Goal: Task Accomplishment & Management: Manage account settings

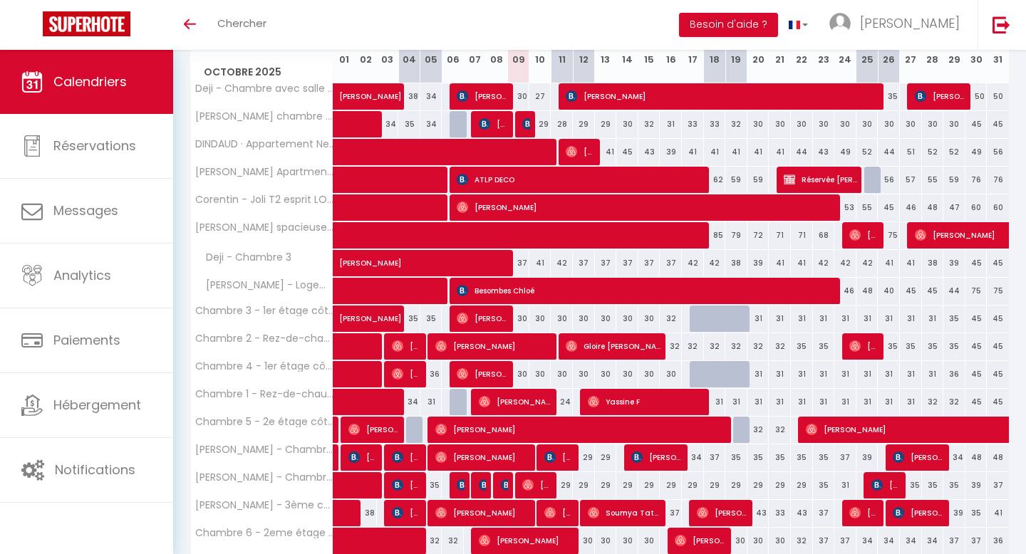
scroll to position [273, 0]
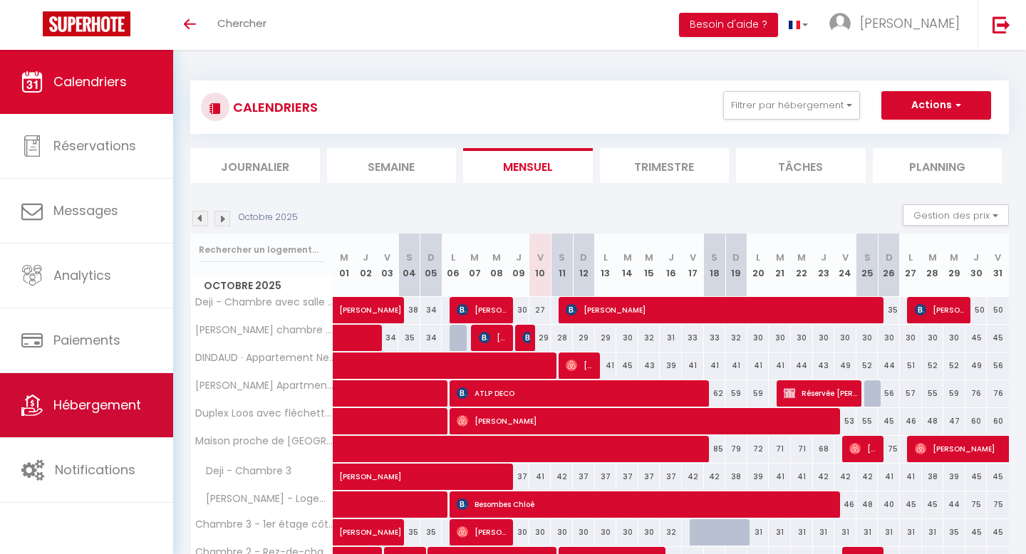
click at [98, 412] on span "Hébergement" at bounding box center [97, 405] width 88 height 18
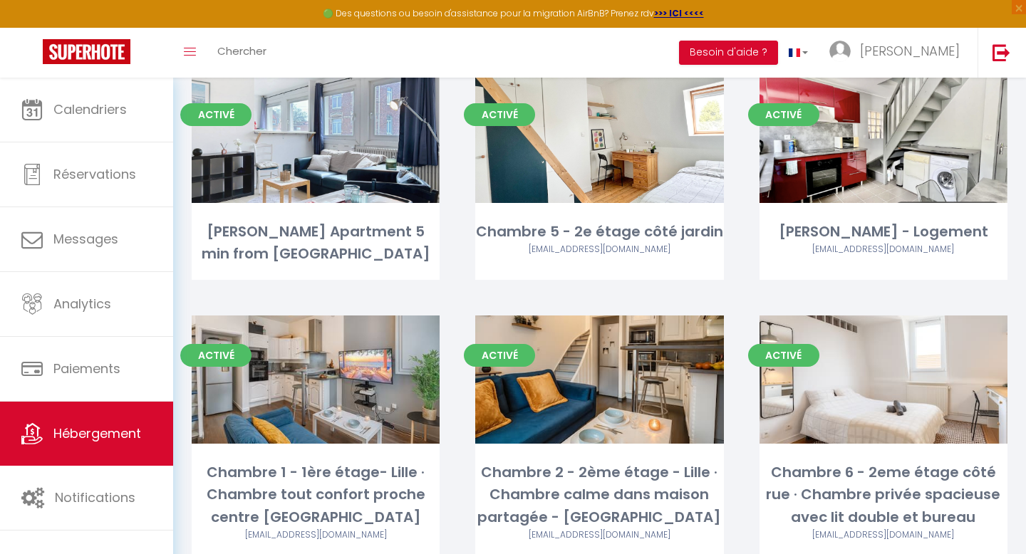
scroll to position [1500, 0]
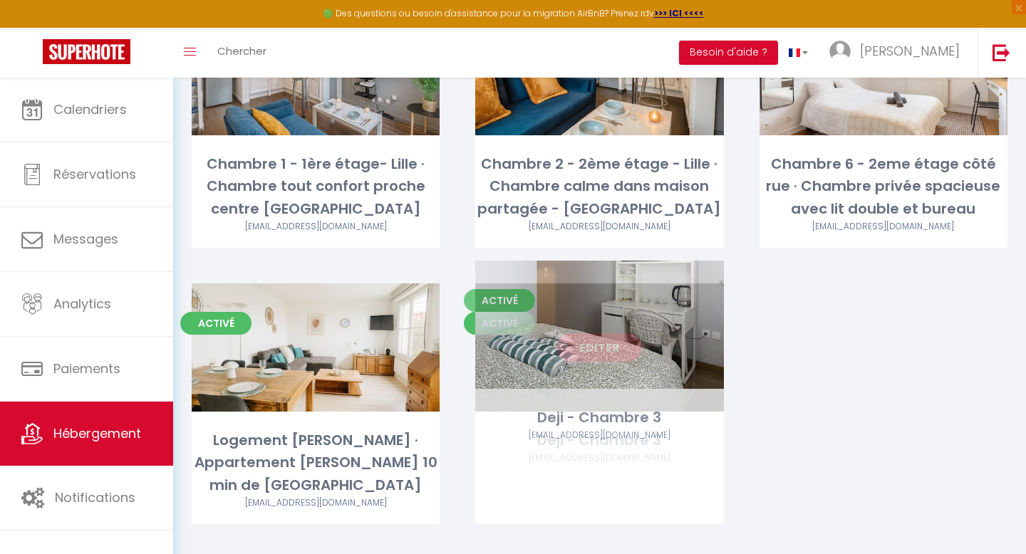
click at [600, 333] on link "Editer" at bounding box center [598, 347] width 85 height 28
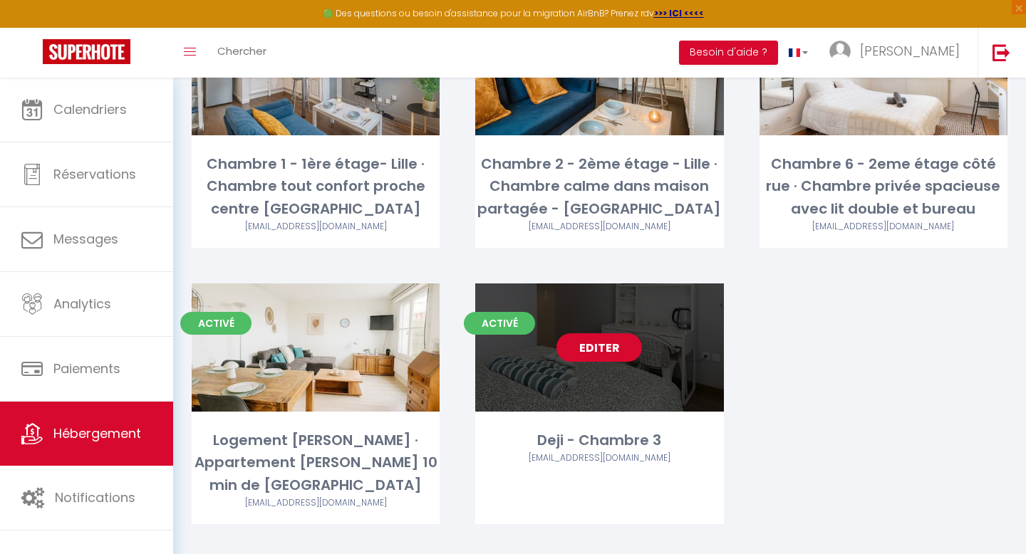
scroll to position [1561, 0]
click at [600, 333] on link "Editer" at bounding box center [598, 347] width 85 height 28
select select "3"
select select "2"
select select "1"
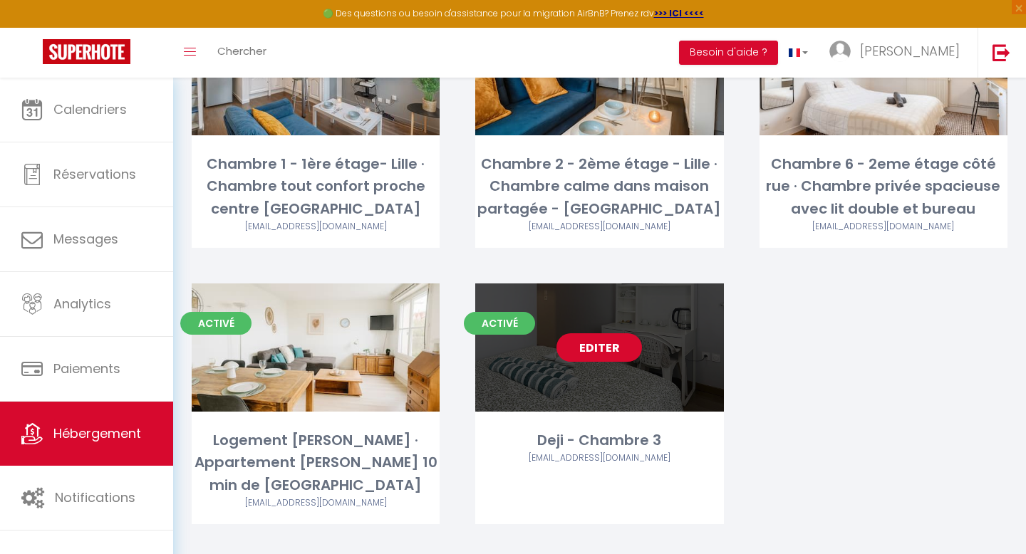
select select "1"
select select "28"
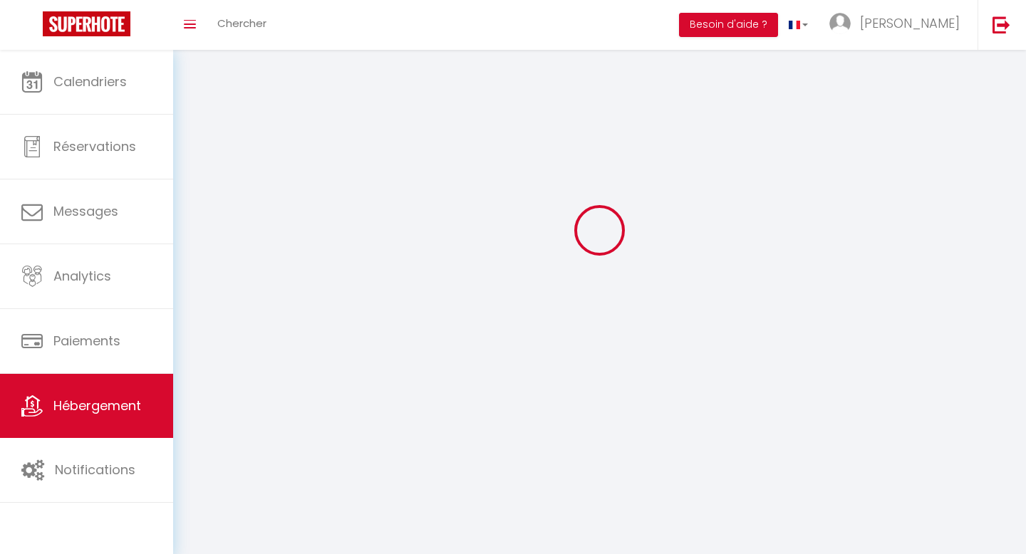
click at [600, 323] on div at bounding box center [599, 230] width 819 height 426
select select
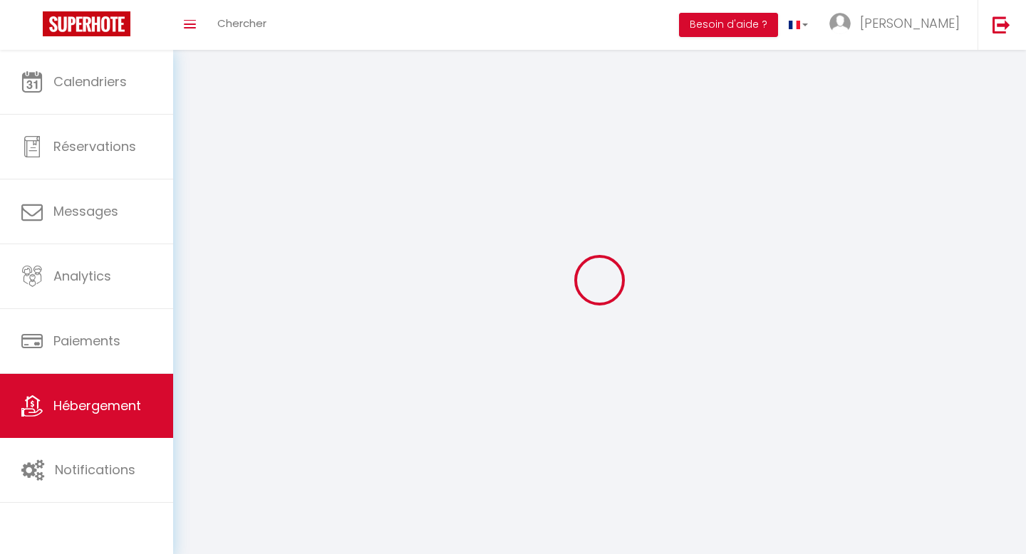
select select
checkbox input "false"
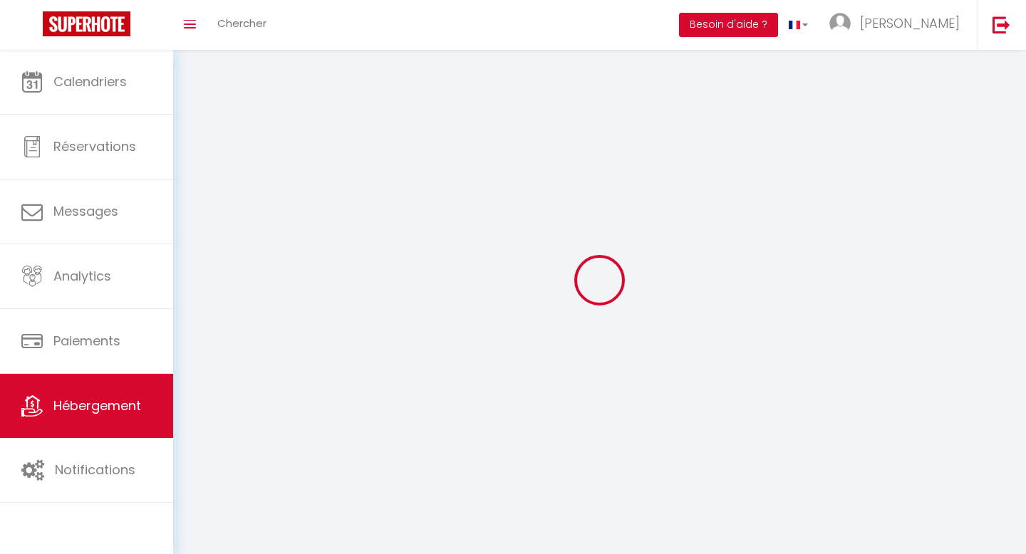
checkbox input "false"
select select
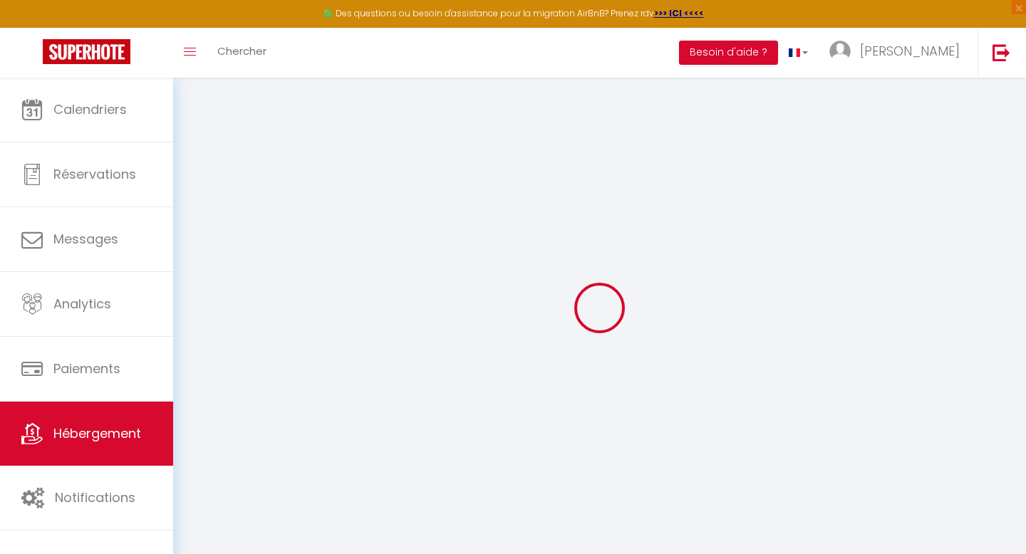
select select
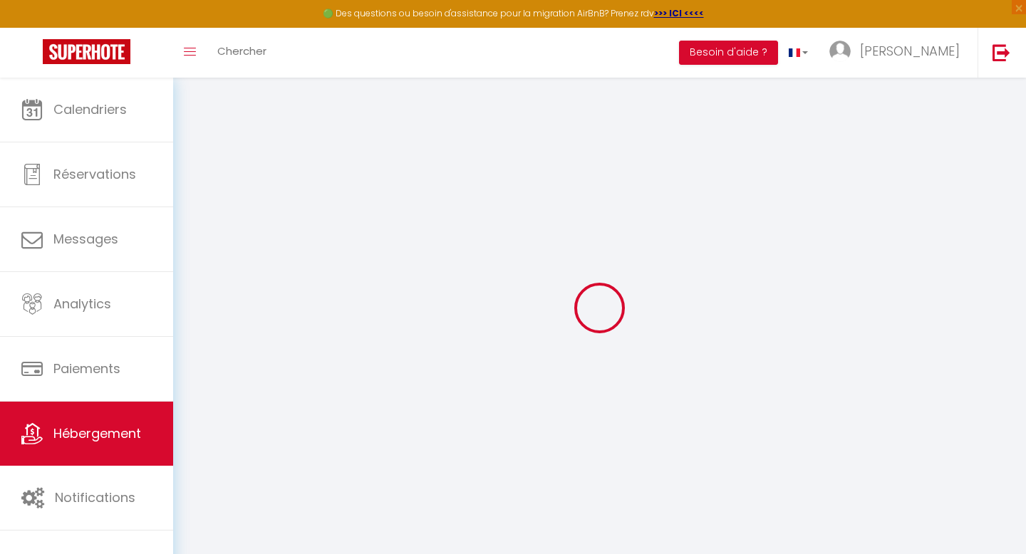
select select
checkbox input "false"
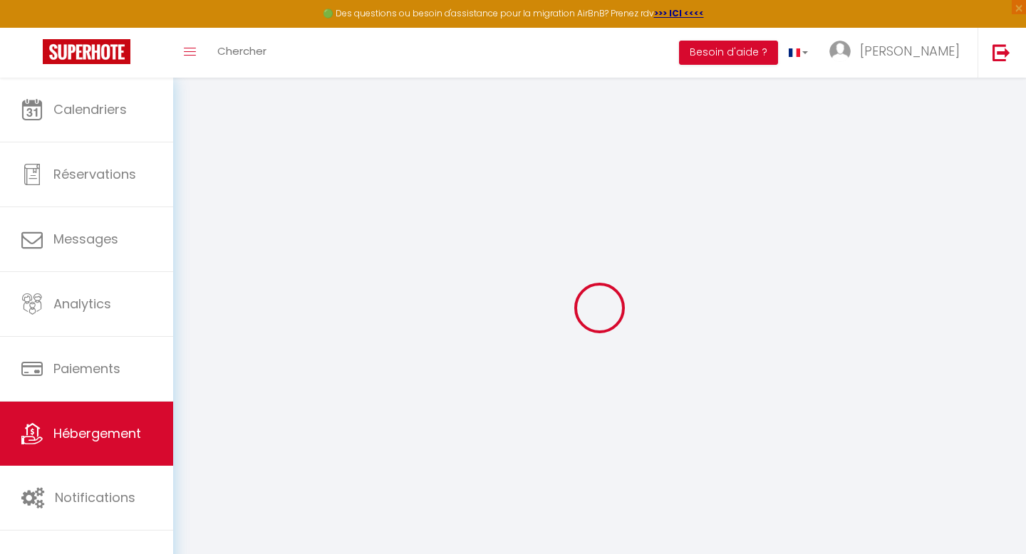
select select
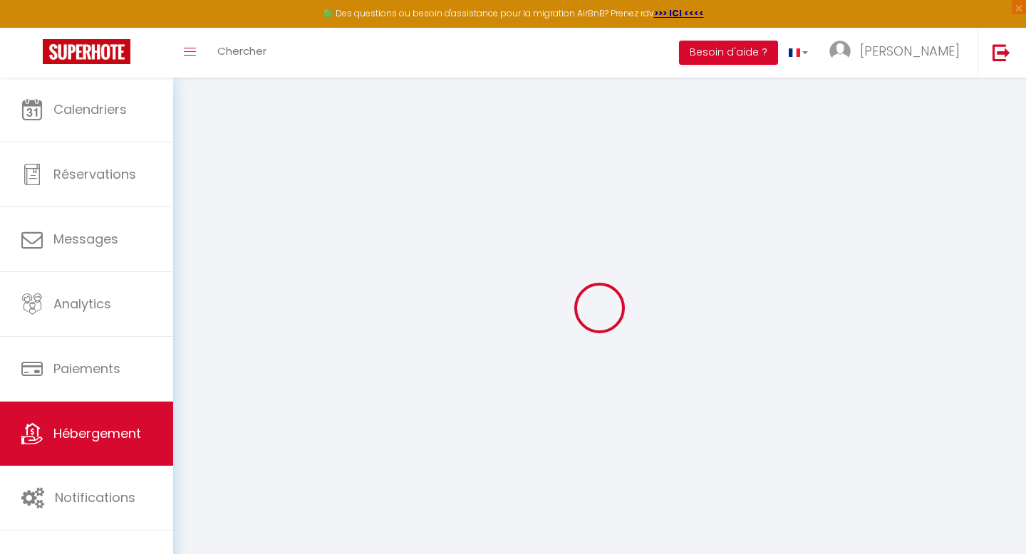
select select
checkbox input "false"
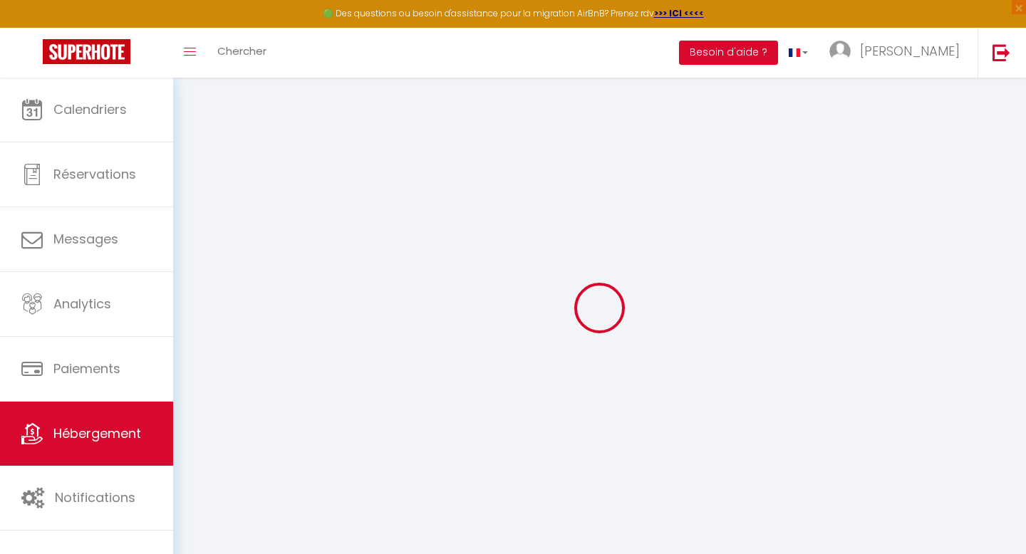
checkbox input "false"
select select
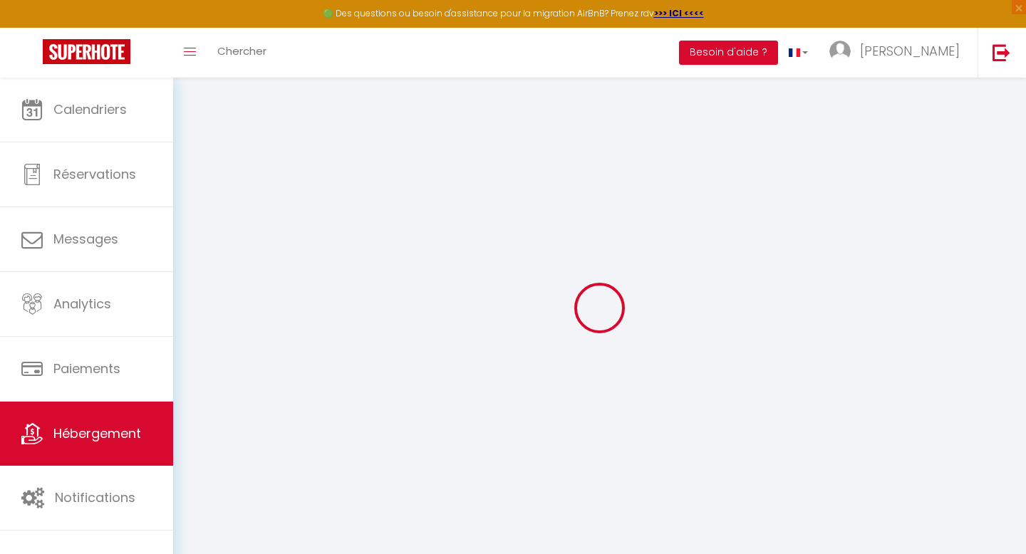
select select
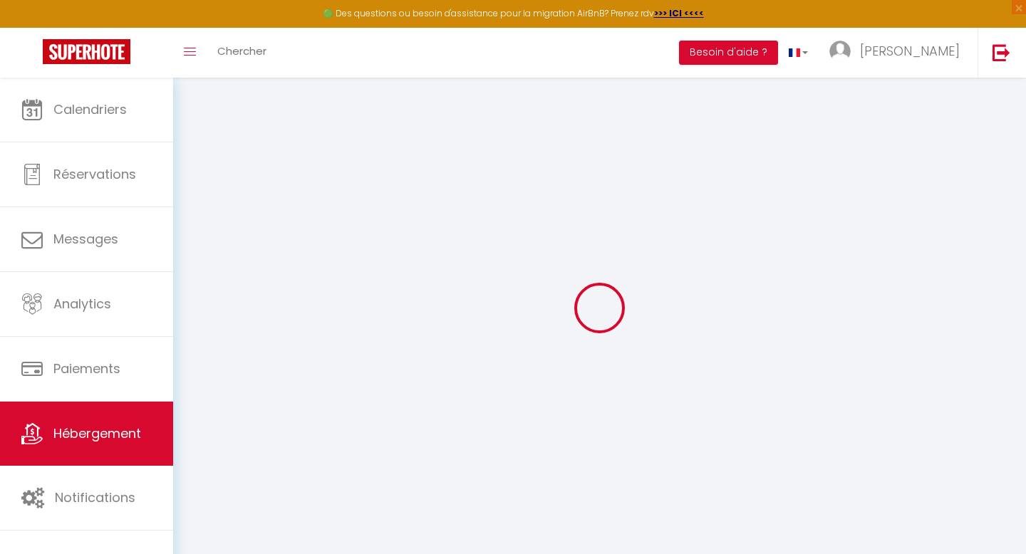
checkbox input "false"
select select
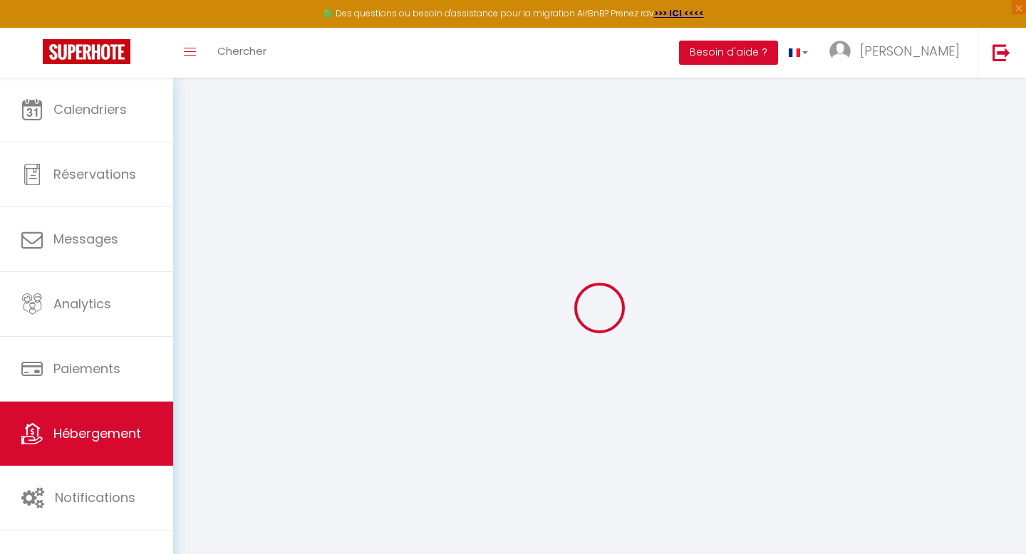
select select
type input "Deji - Chambre 3"
type input "[PERSON_NAME]"
type input "Dejiang"
type input "[STREET_ADDRESS]"
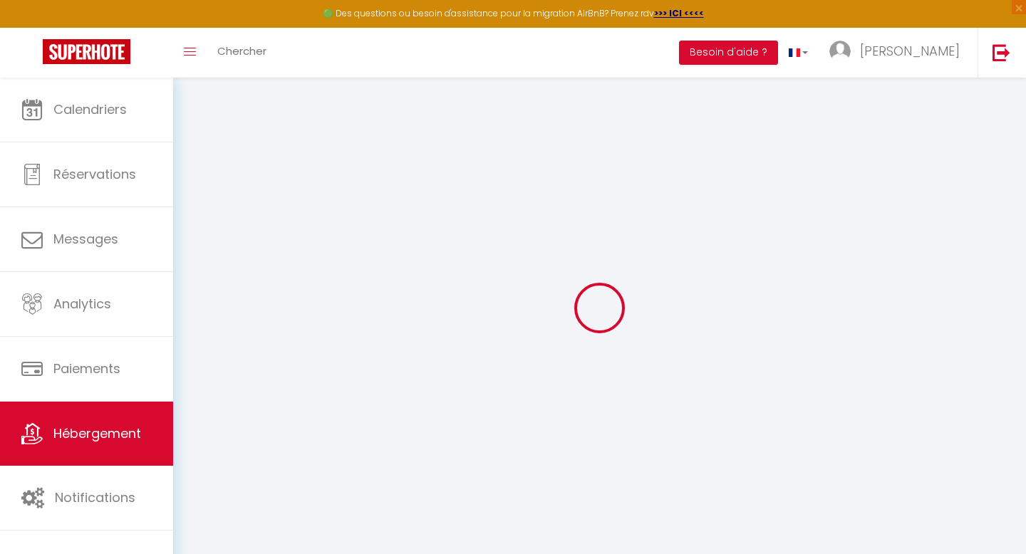
type input "59700"
type input "Marcq-En-Baroeul"
select select "2"
type input "50"
type input "5"
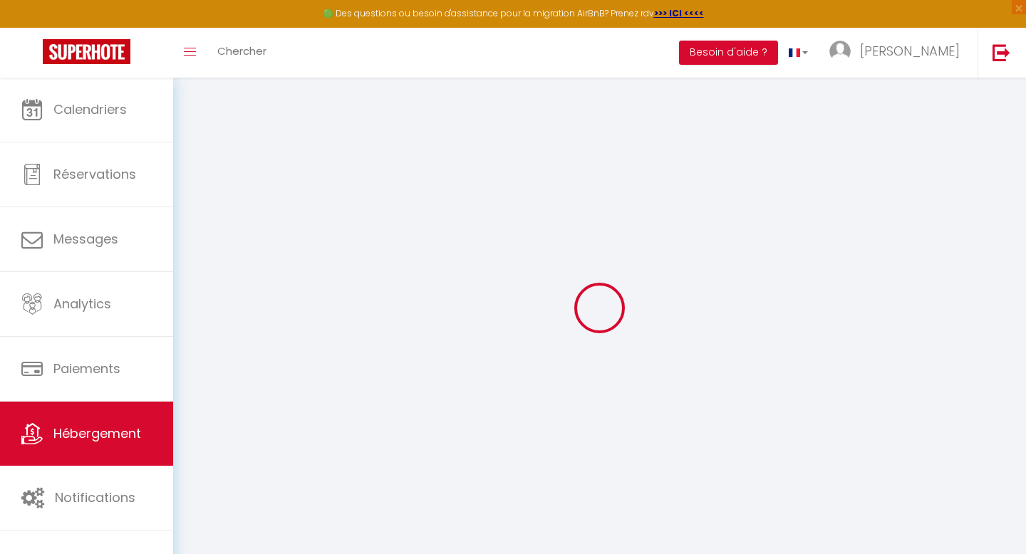
type input "15"
select select
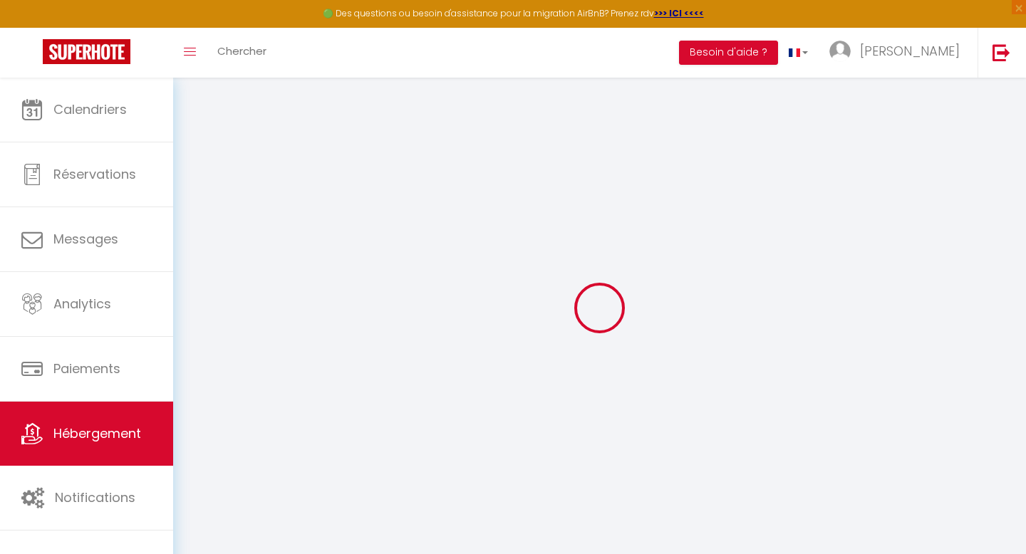
select select
type input "[STREET_ADDRESS]"
type input "59700"
type input "Marcq-en-Barœul"
type input "[EMAIL_ADDRESS][DOMAIN_NAME]"
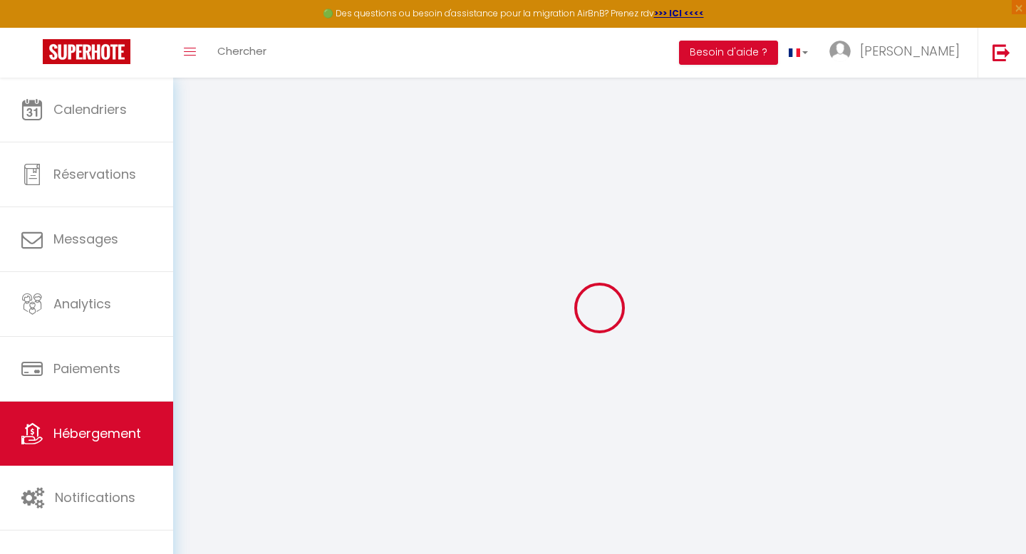
select select
checkbox input "false"
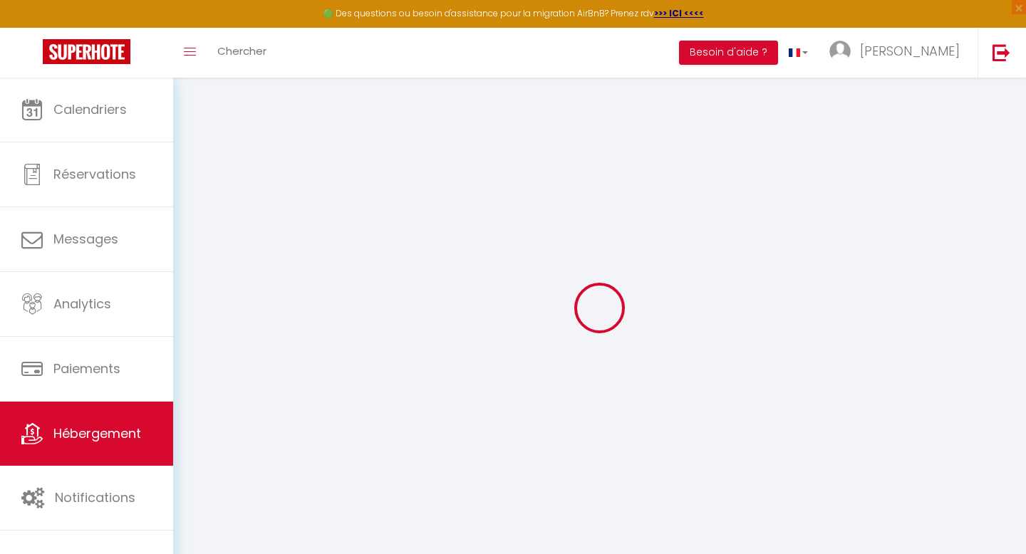
type input "0"
select select
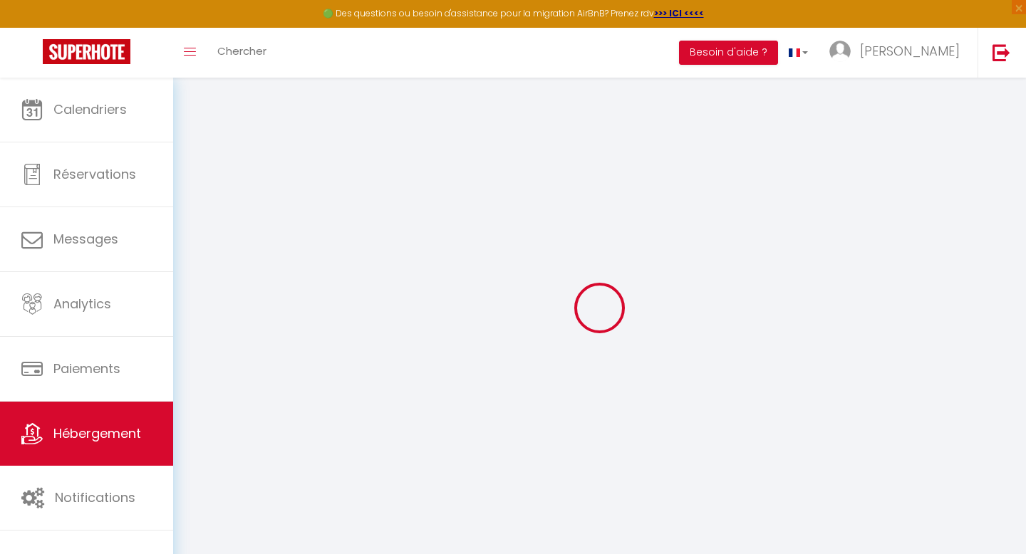
select select
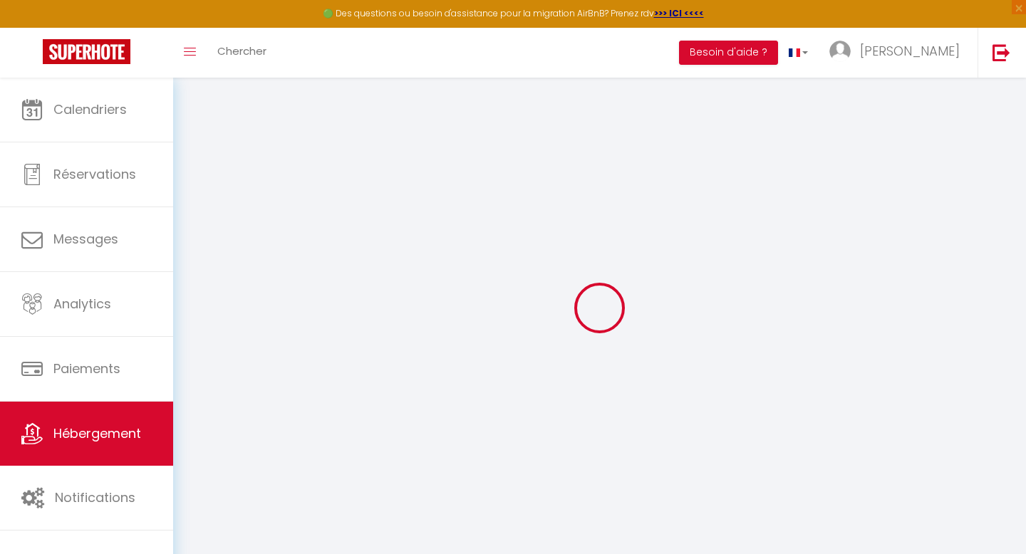
checkbox input "false"
select select
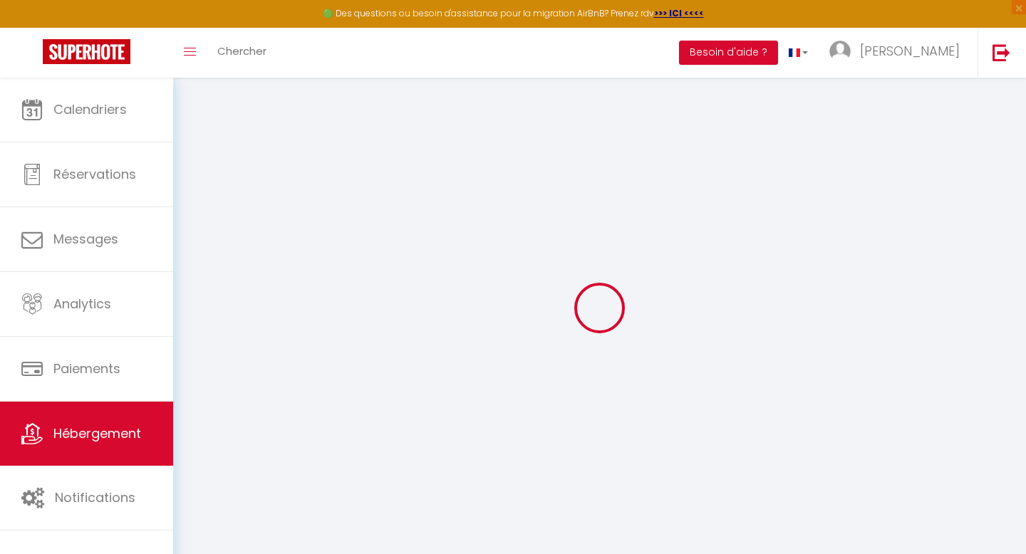
select select
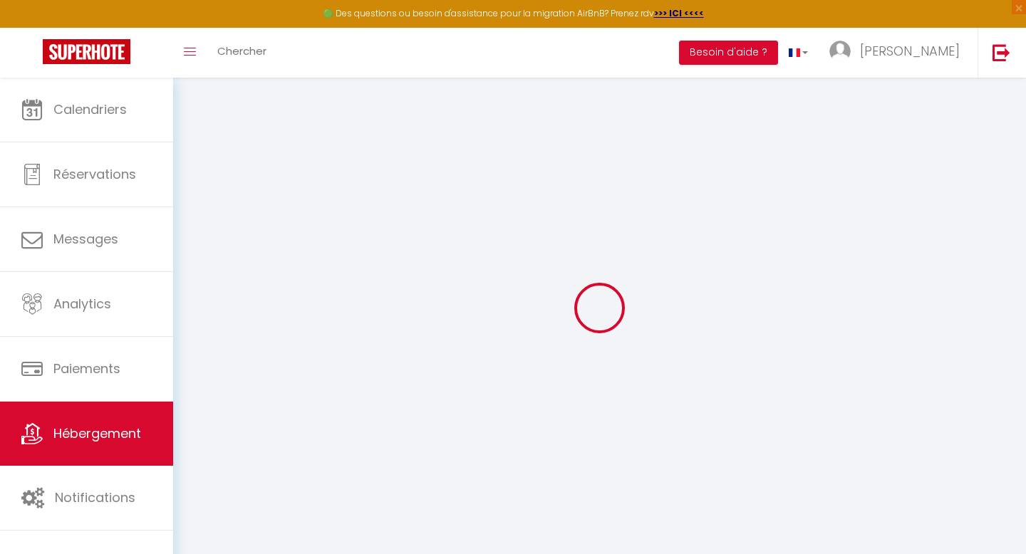
checkbox input "false"
select select
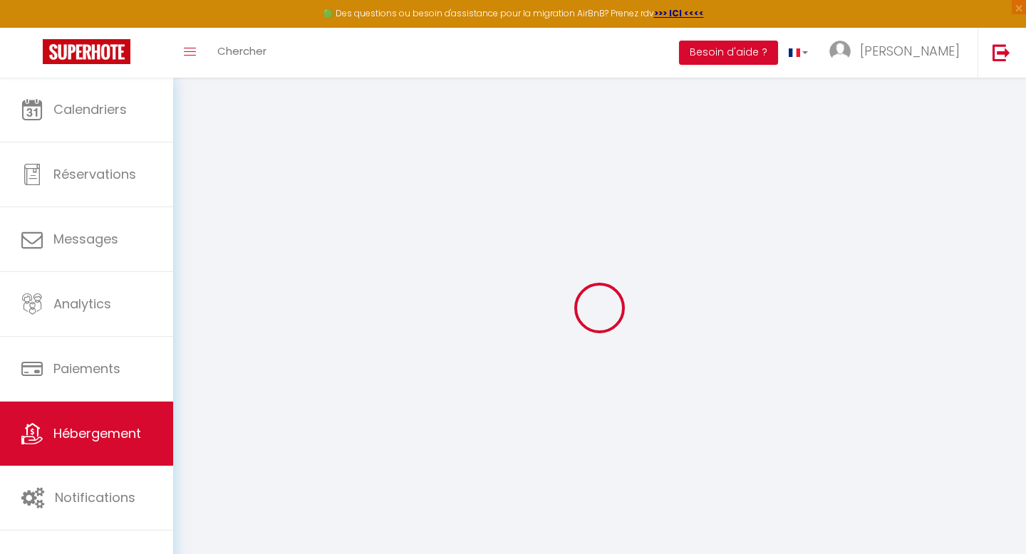
checkbox input "false"
select select
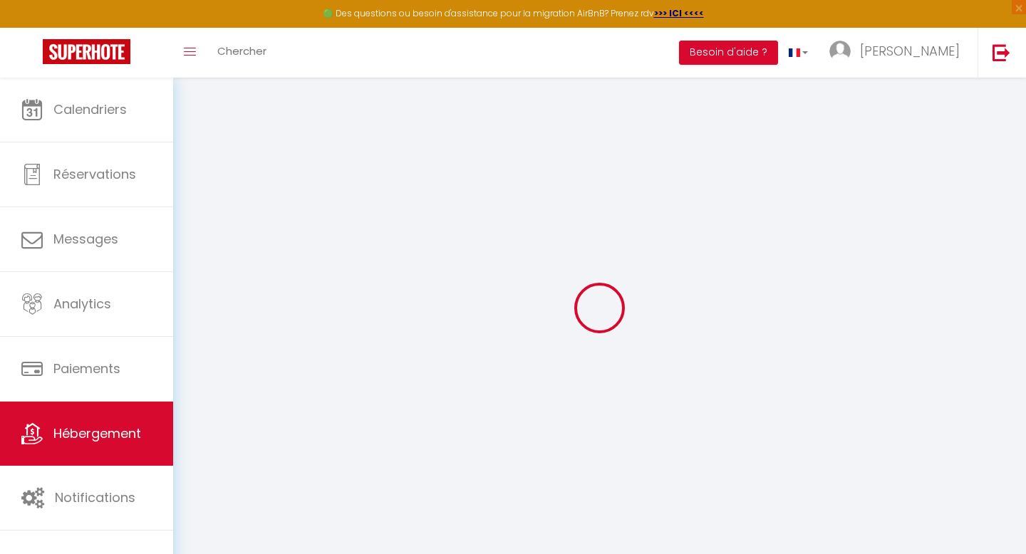
checkbox input "false"
select select "14:00"
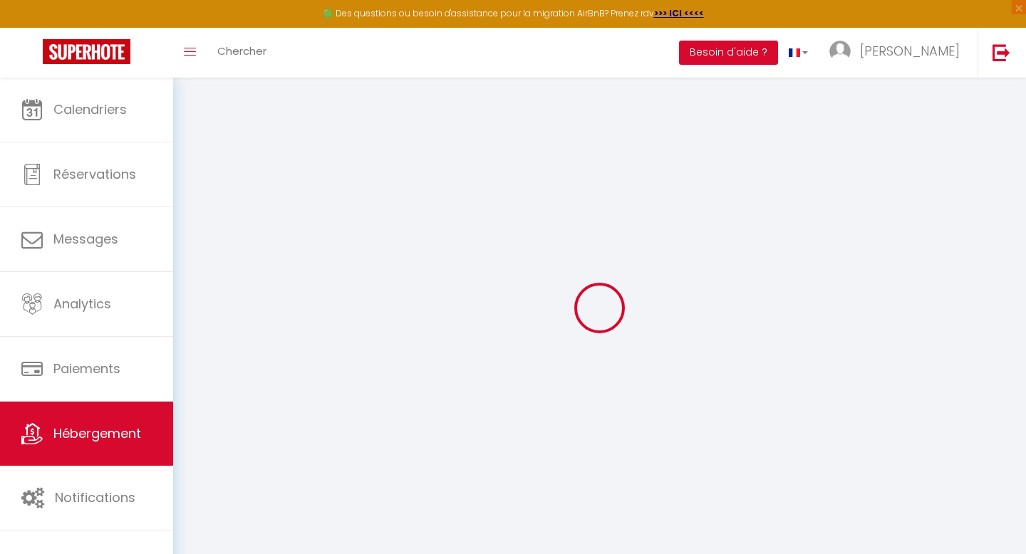
select select "00:00"
select select "11:00"
select select "30"
select select "120"
select select
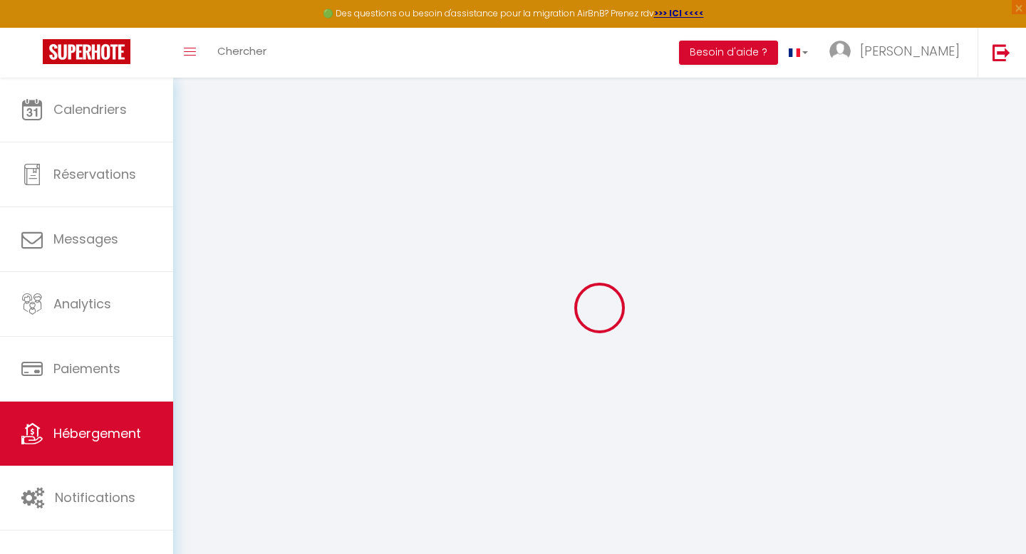
checkbox input "false"
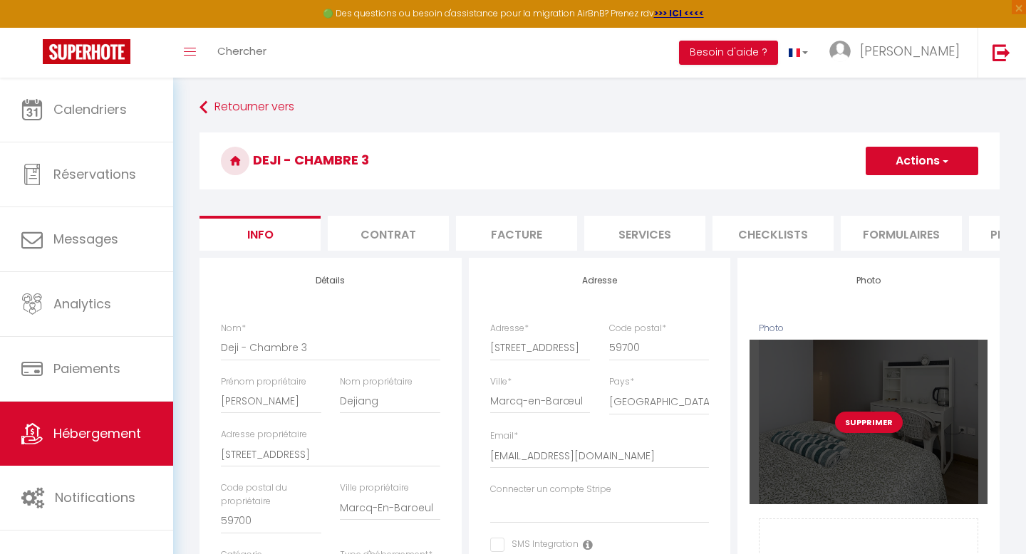
select select
checkbox input "false"
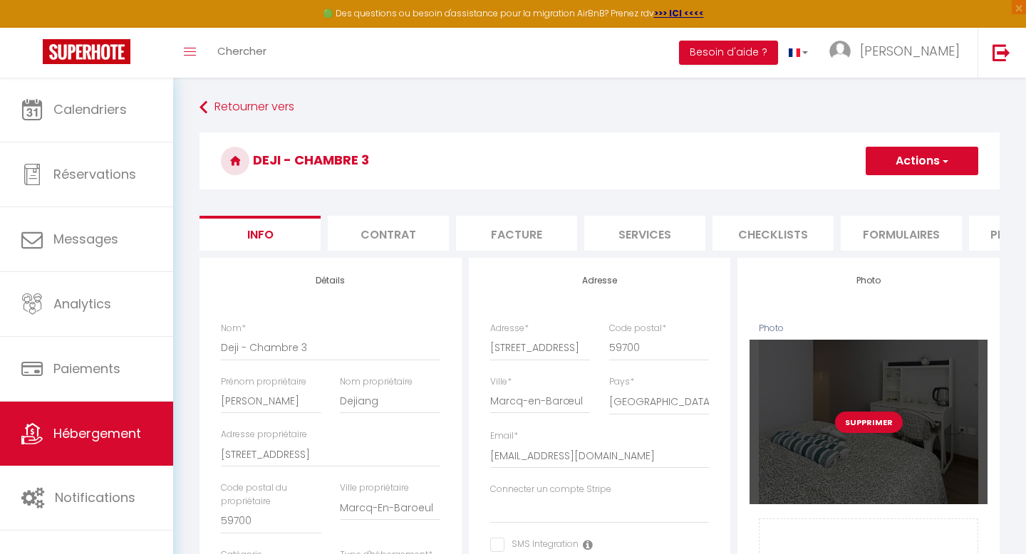
click at [877, 422] on button "Supprimer" at bounding box center [869, 422] width 68 height 21
select select
checkbox input "false"
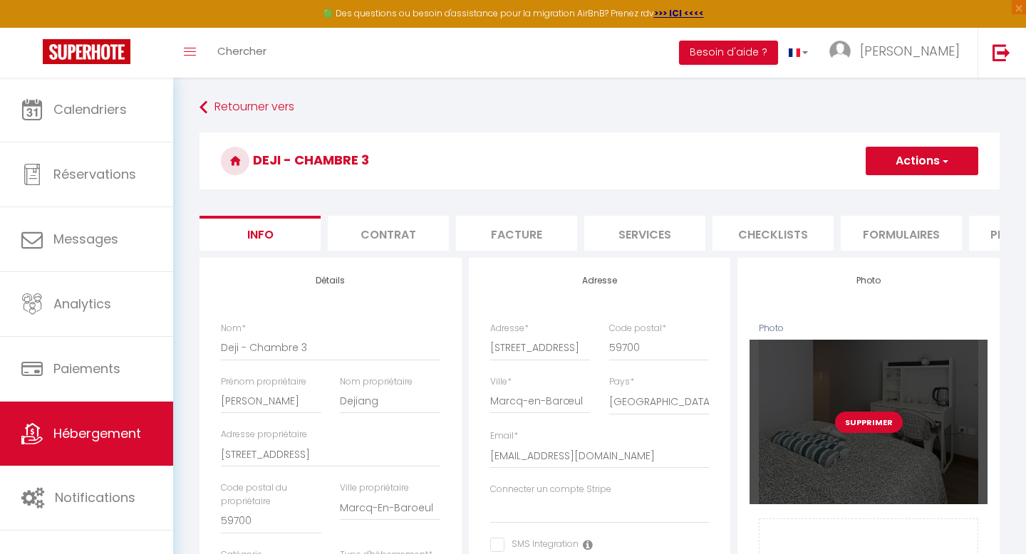
checkbox input "false"
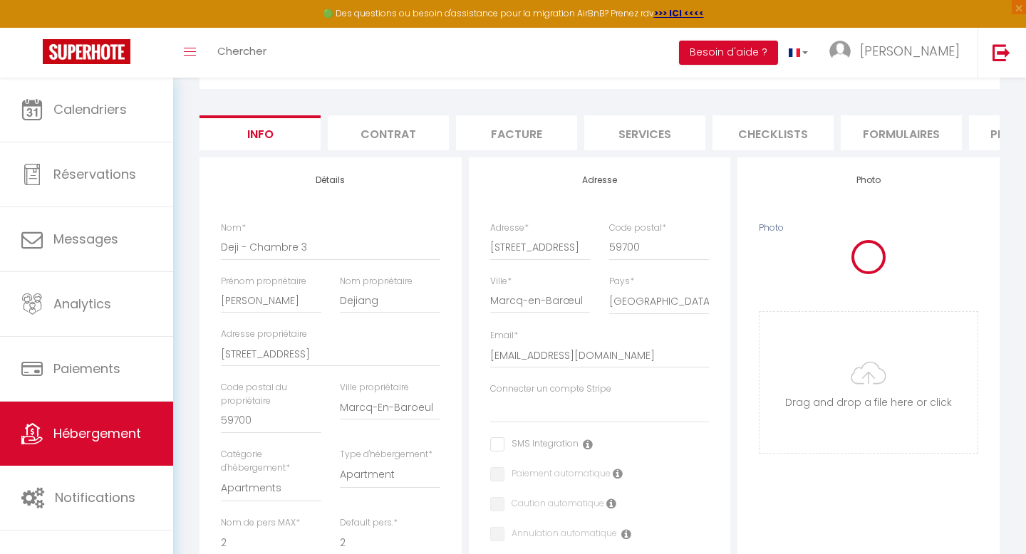
select select
checkbox input "false"
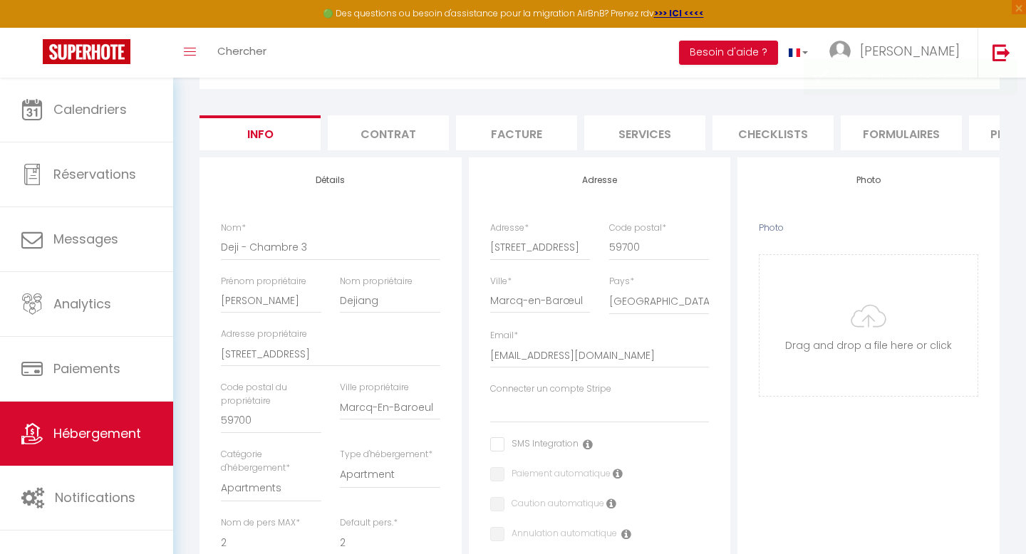
scroll to position [168, 0]
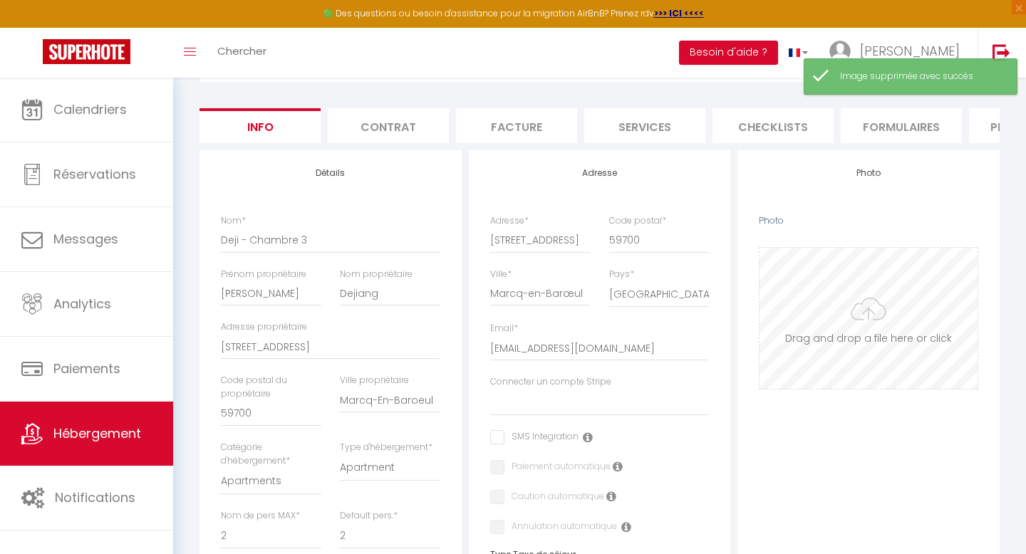
click at [866, 351] on input "Photo" at bounding box center [868, 318] width 218 height 141
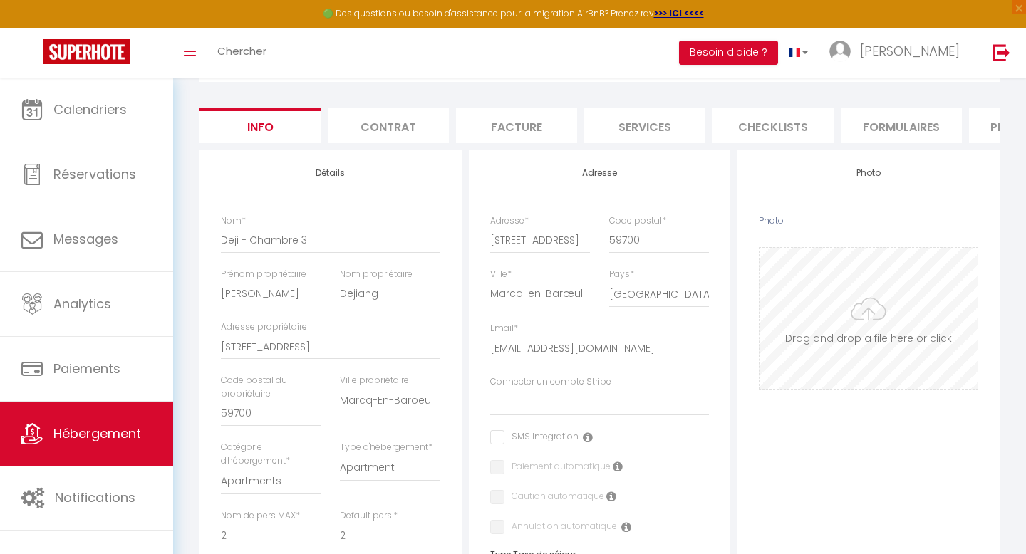
type input "C:\fakepath\image00002.png"
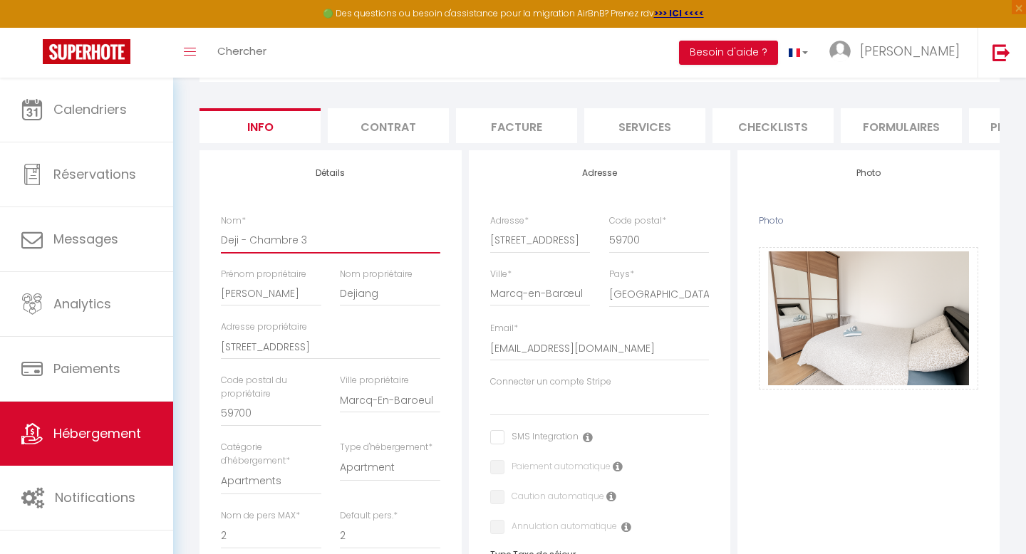
click at [322, 240] on input "Deji - Chambre 3" at bounding box center [330, 240] width 219 height 26
type input "Deji - Chambre"
select select
checkbox input "false"
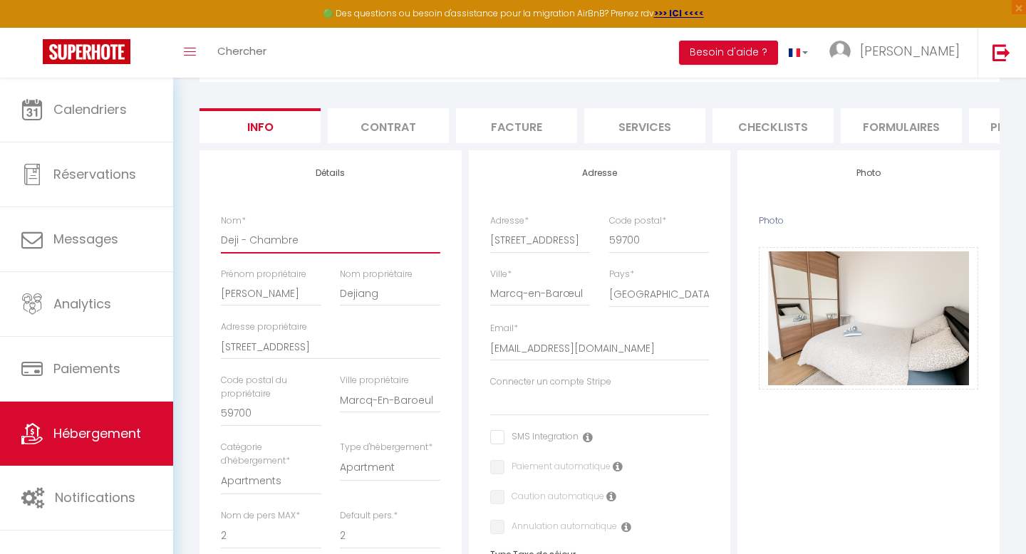
checkbox input "false"
type input "Deji - Chambre 2"
select select
checkbox input "false"
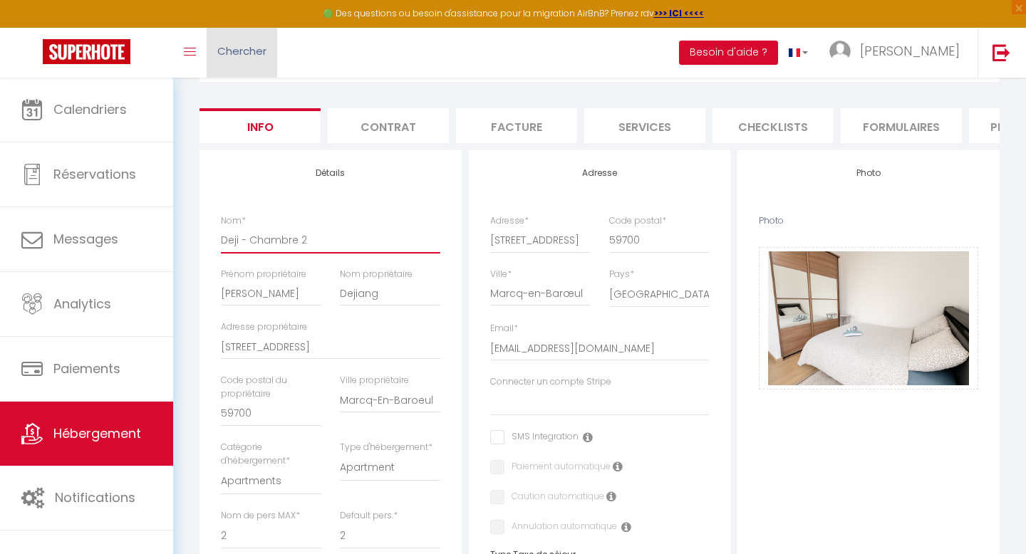
checkbox input "false"
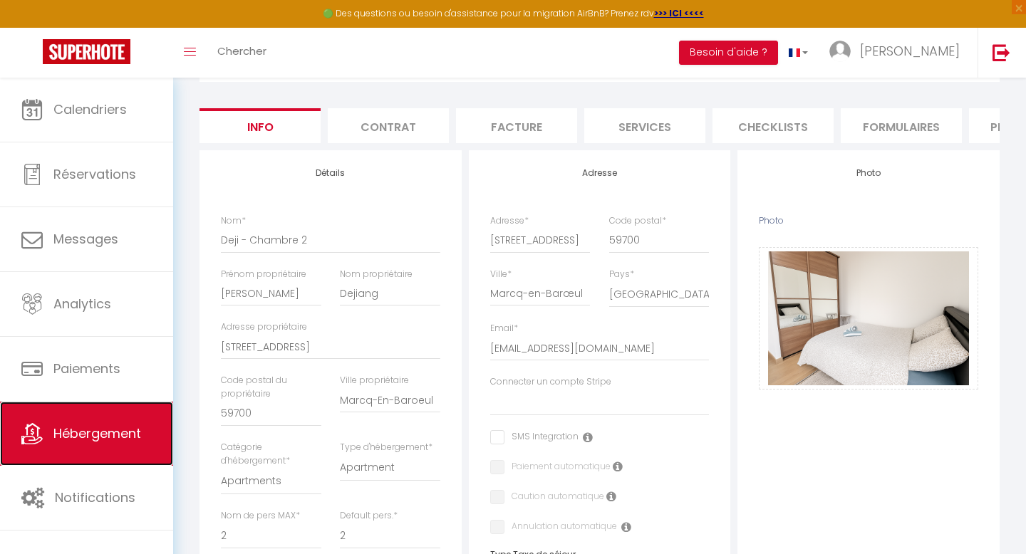
click at [100, 426] on span "Hébergement" at bounding box center [97, 434] width 88 height 18
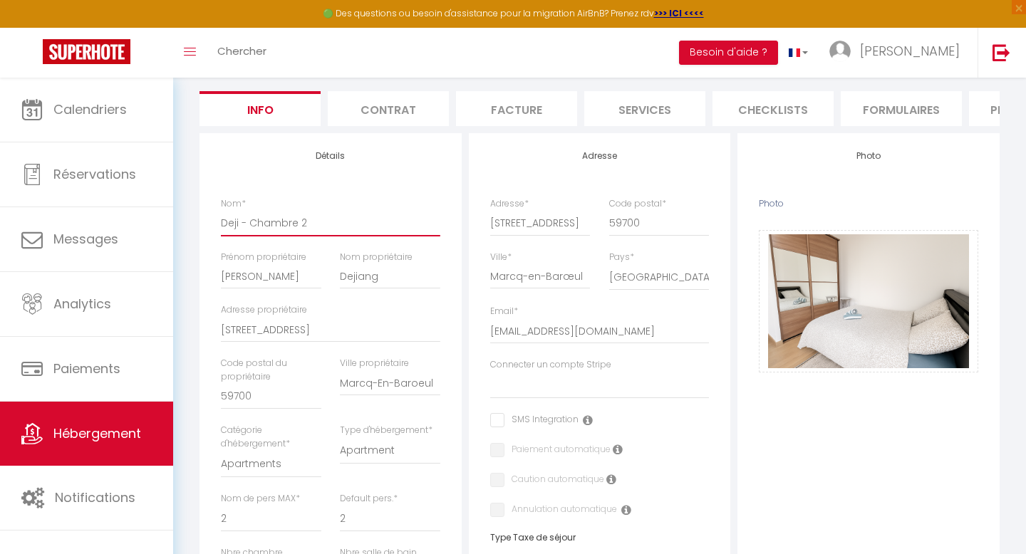
click at [328, 227] on input "Deji - Chambre 2" at bounding box center [330, 223] width 219 height 26
type input "Deji - Chambre 2"
select select
checkbox input "false"
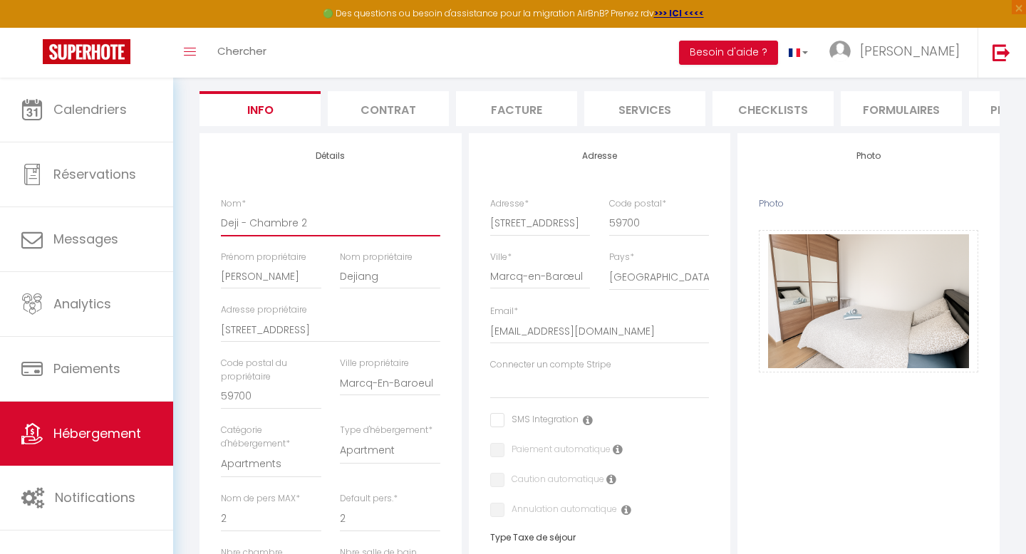
checkbox input "false"
type input "Deji - Chambre 2 ("
select select
checkbox input "false"
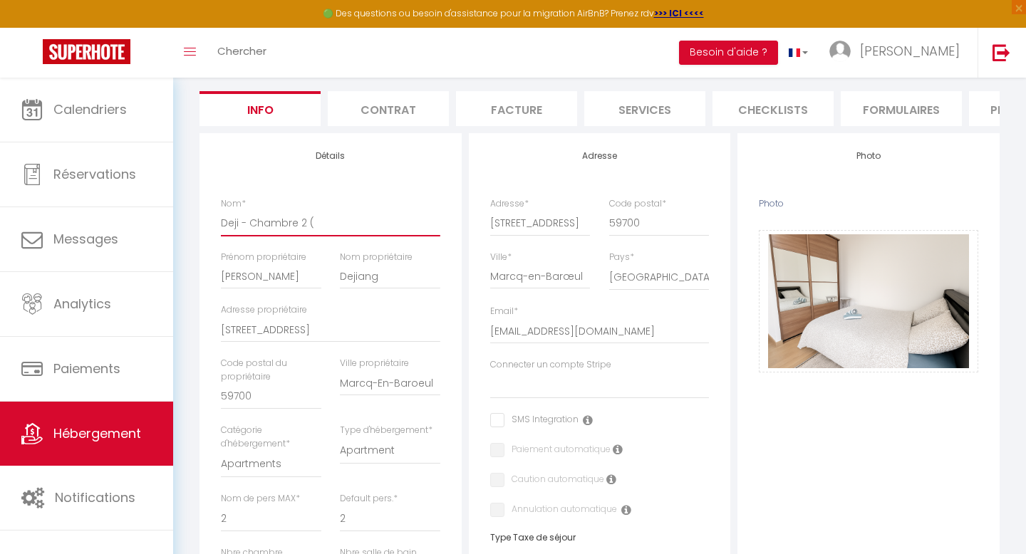
checkbox input "false"
type input "Deji - Chambre 2 (n"
select select
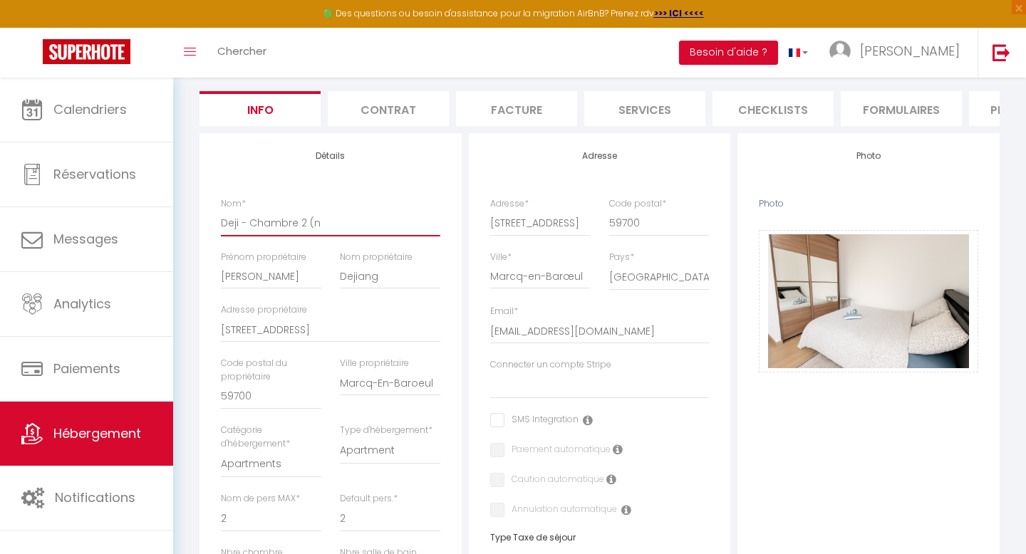
checkbox input "false"
type input "Deji - Chambre 2 (no"
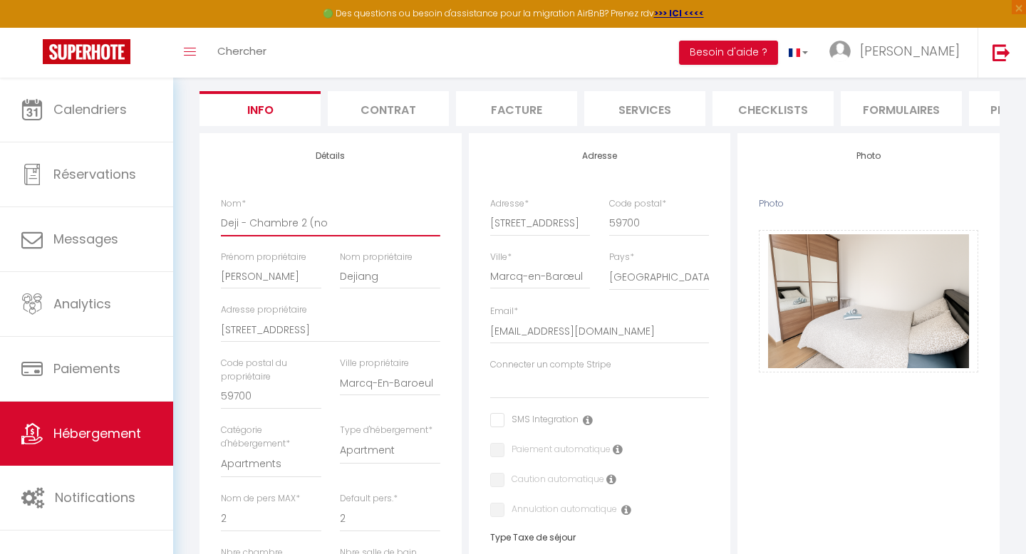
select select
checkbox input "false"
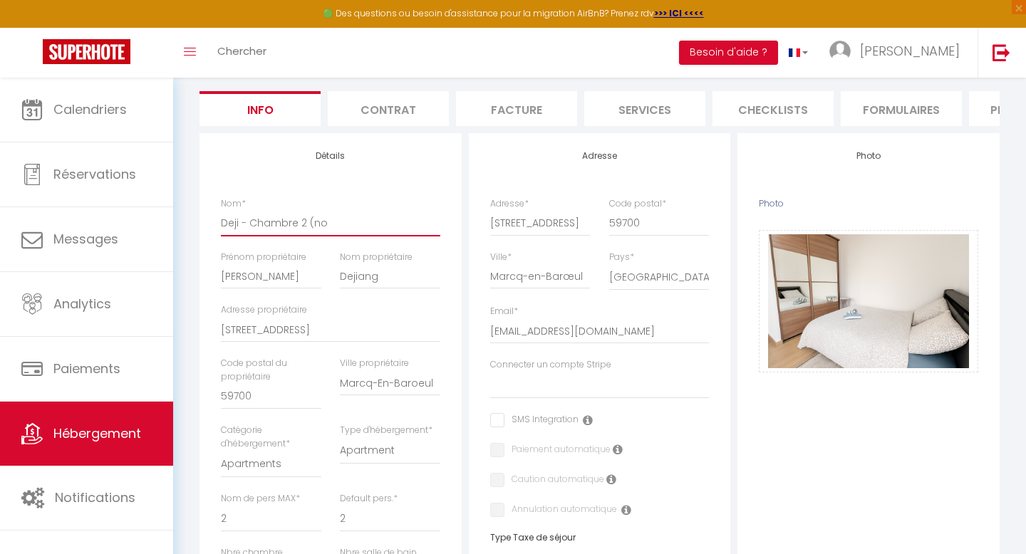
type input "Deji - Chambre 2 (nou"
select select
checkbox input "false"
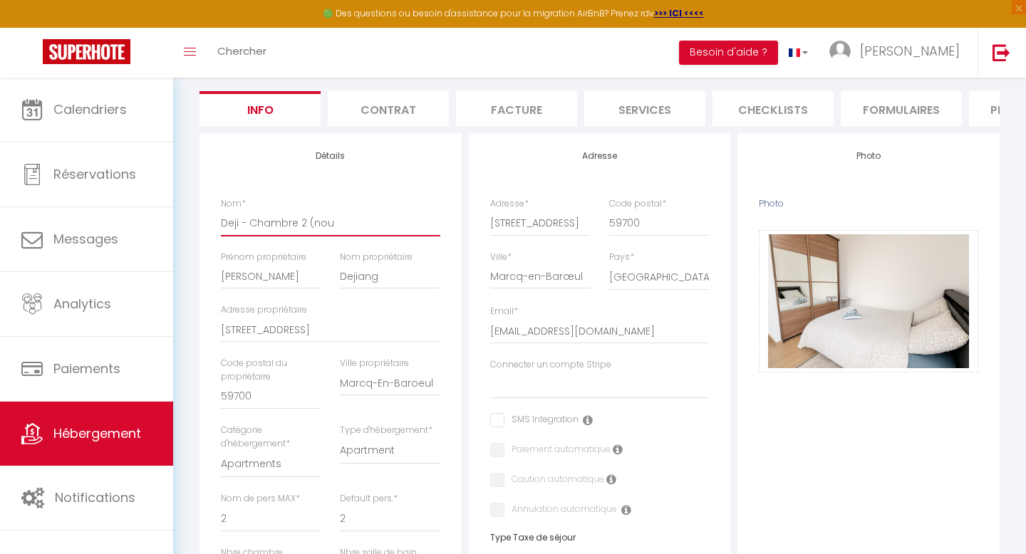
checkbox input "false"
type input "Deji - Chambre 2 (nouv"
select select
checkbox input "false"
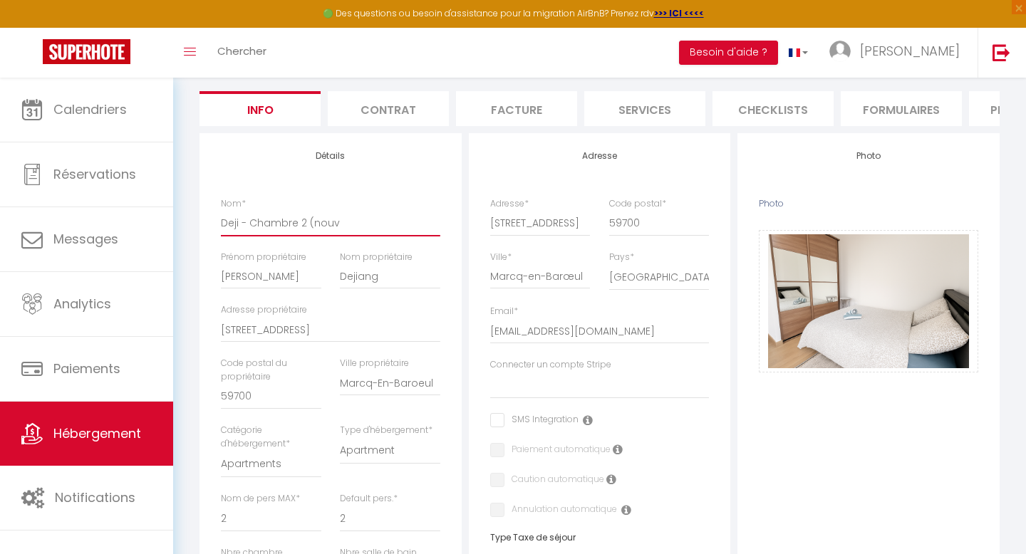
checkbox input "false"
type input "Deji - Chambre 2 (nouve"
select select
checkbox input "false"
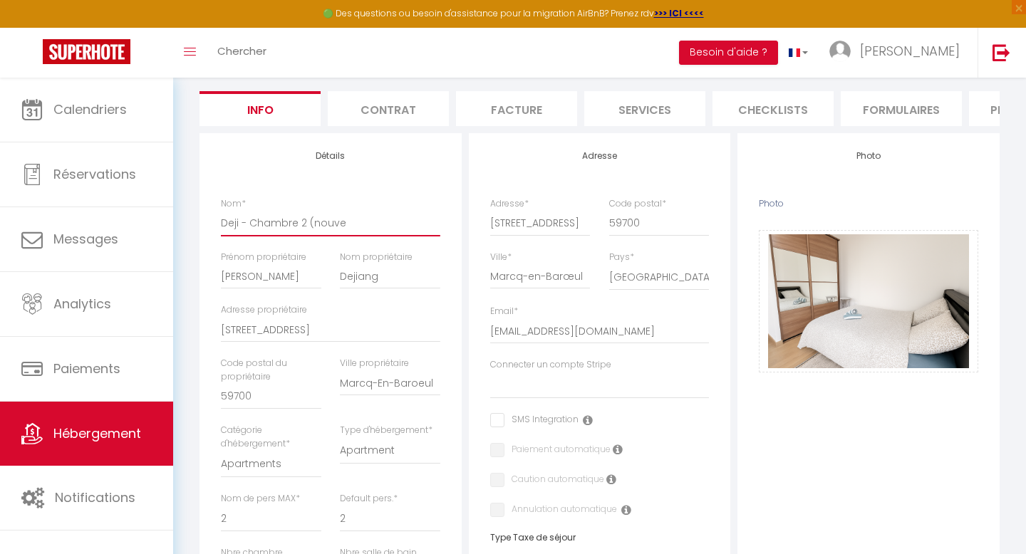
checkbox input "false"
type input "Deji - Chambre 2 (nouvel"
select select
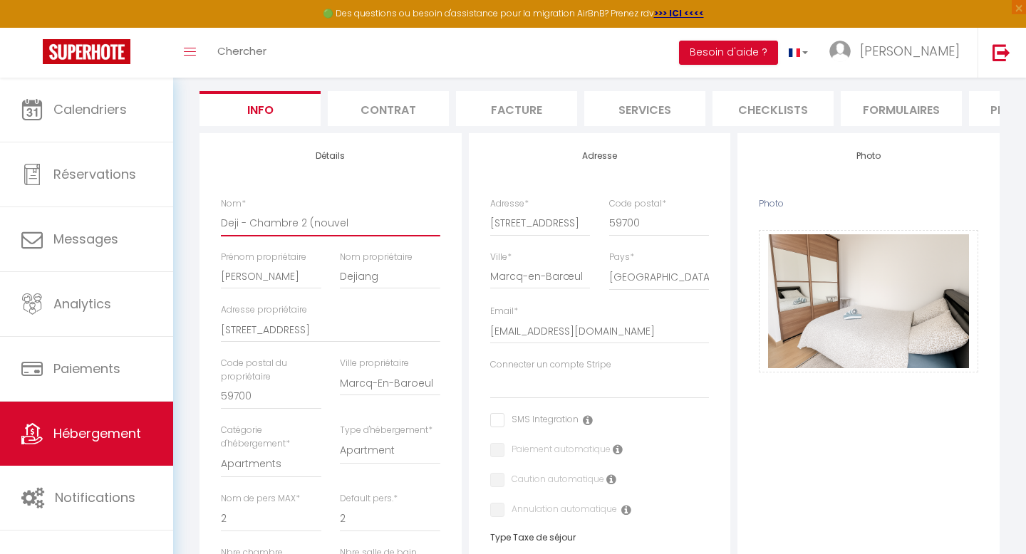
checkbox input "false"
type input "Deji - Chambre 2 (nouvell"
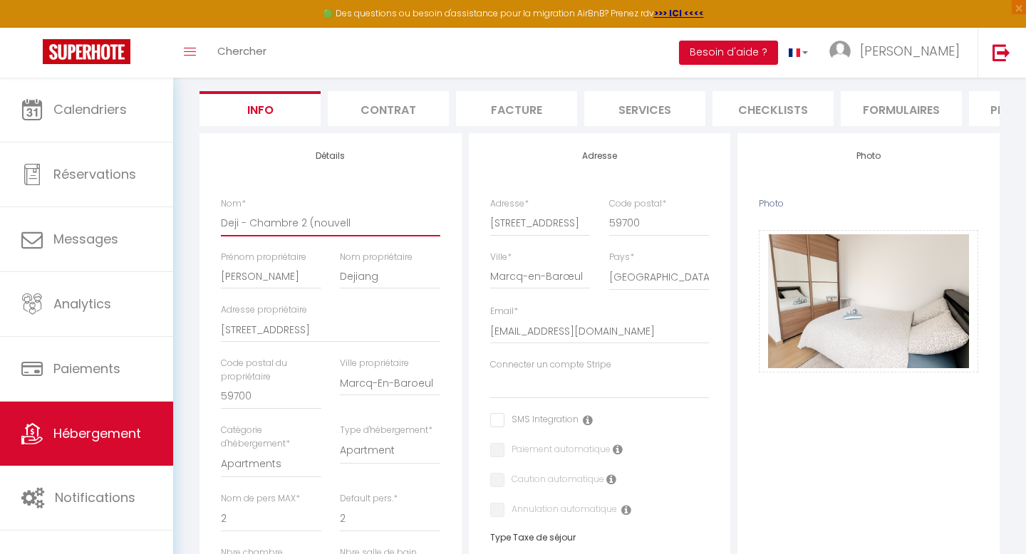
select select
checkbox input "false"
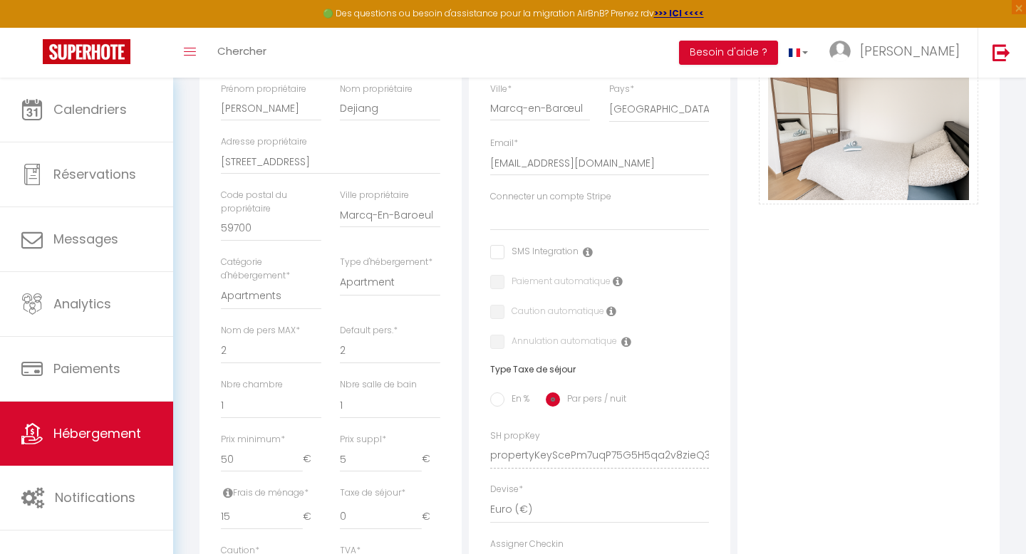
scroll to position [0, 0]
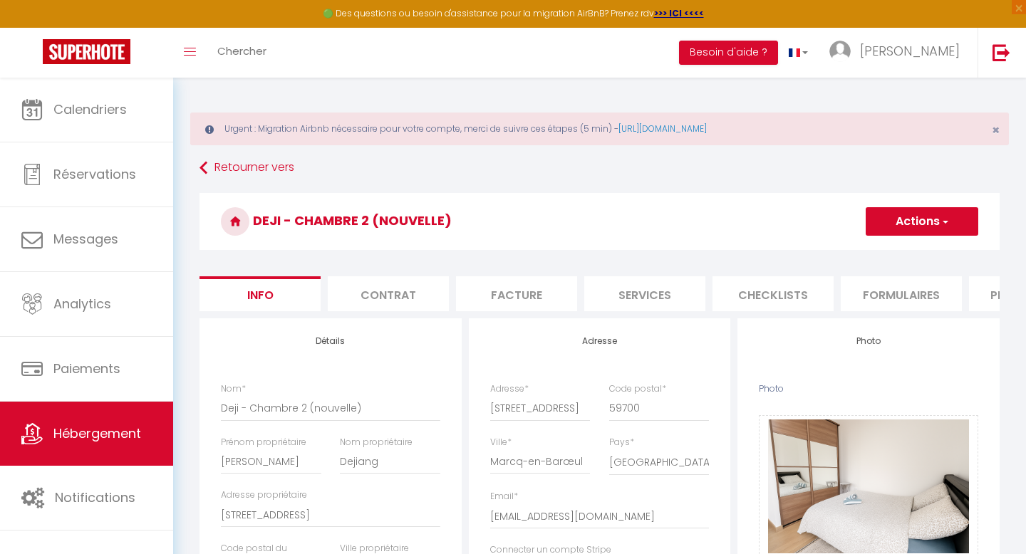
click at [928, 227] on button "Actions" at bounding box center [922, 221] width 113 height 28
click at [863, 251] on input "Enregistrer" at bounding box center [865, 253] width 53 height 14
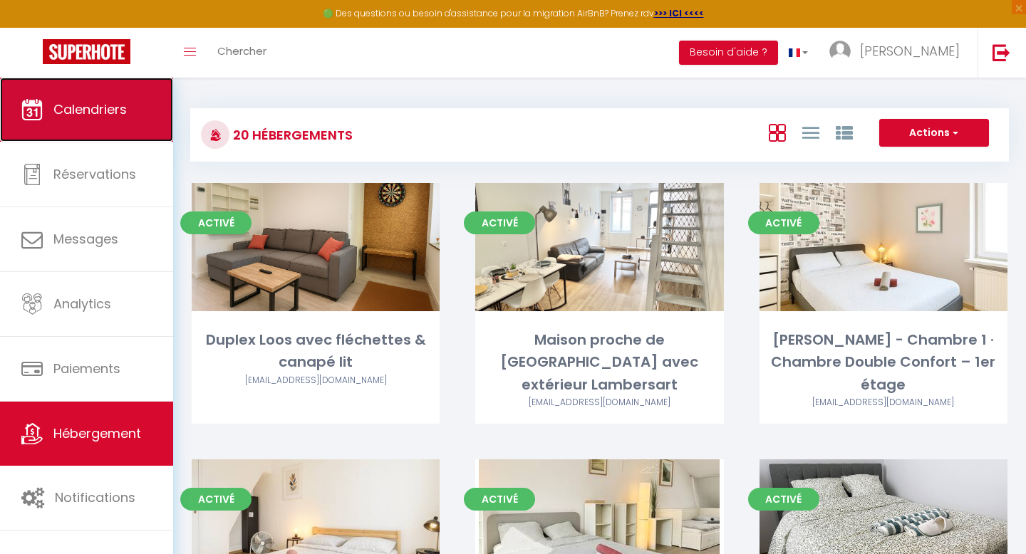
click at [94, 133] on link "Calendriers" at bounding box center [86, 110] width 173 height 64
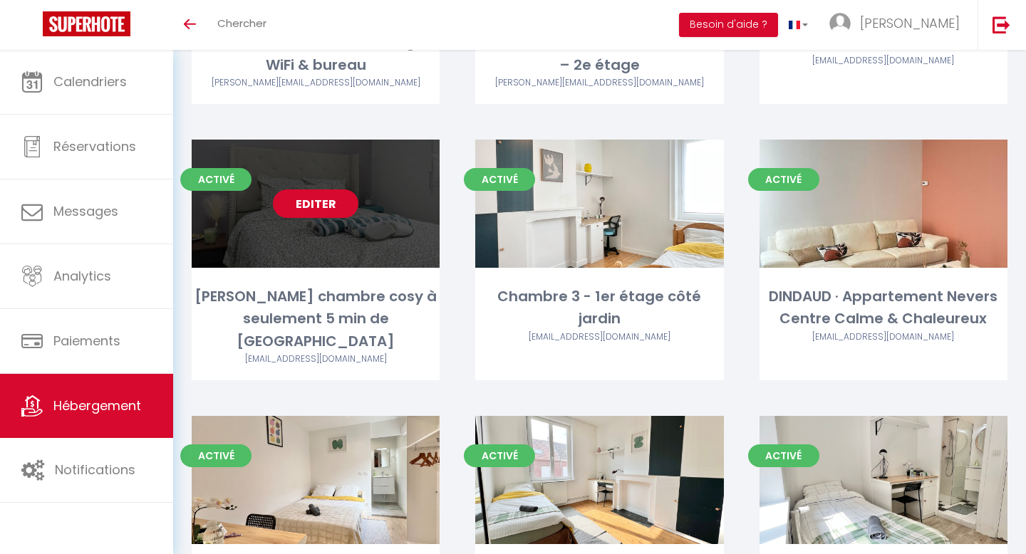
scroll to position [629, 0]
